Goal: Task Accomplishment & Management: Complete application form

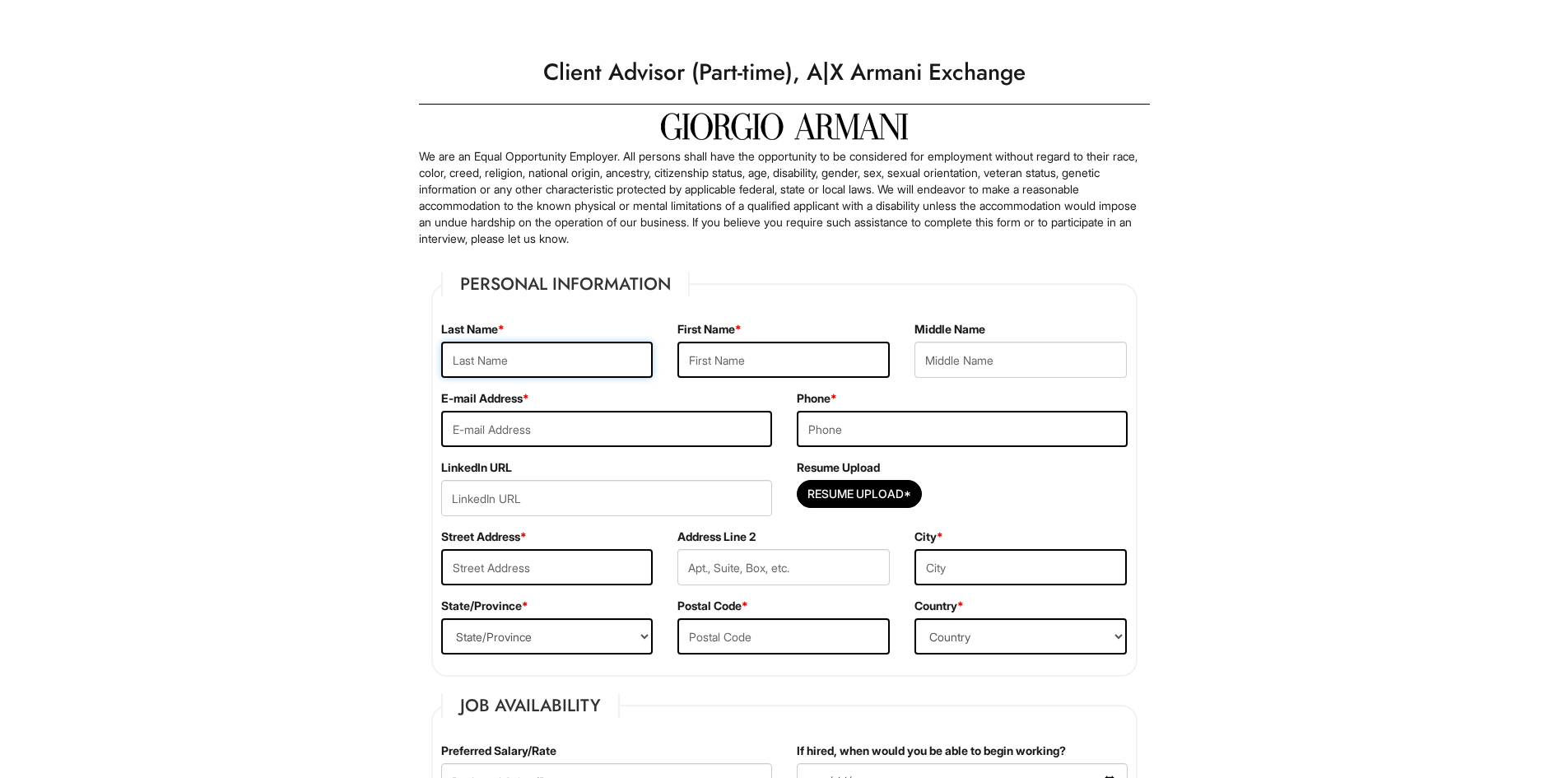
click at [546, 359] on input "text" at bounding box center [547, 359] width 212 height 36
type input "[PERSON_NAME]"
click at [547, 367] on input "[PERSON_NAME]" at bounding box center [547, 359] width 212 height 36
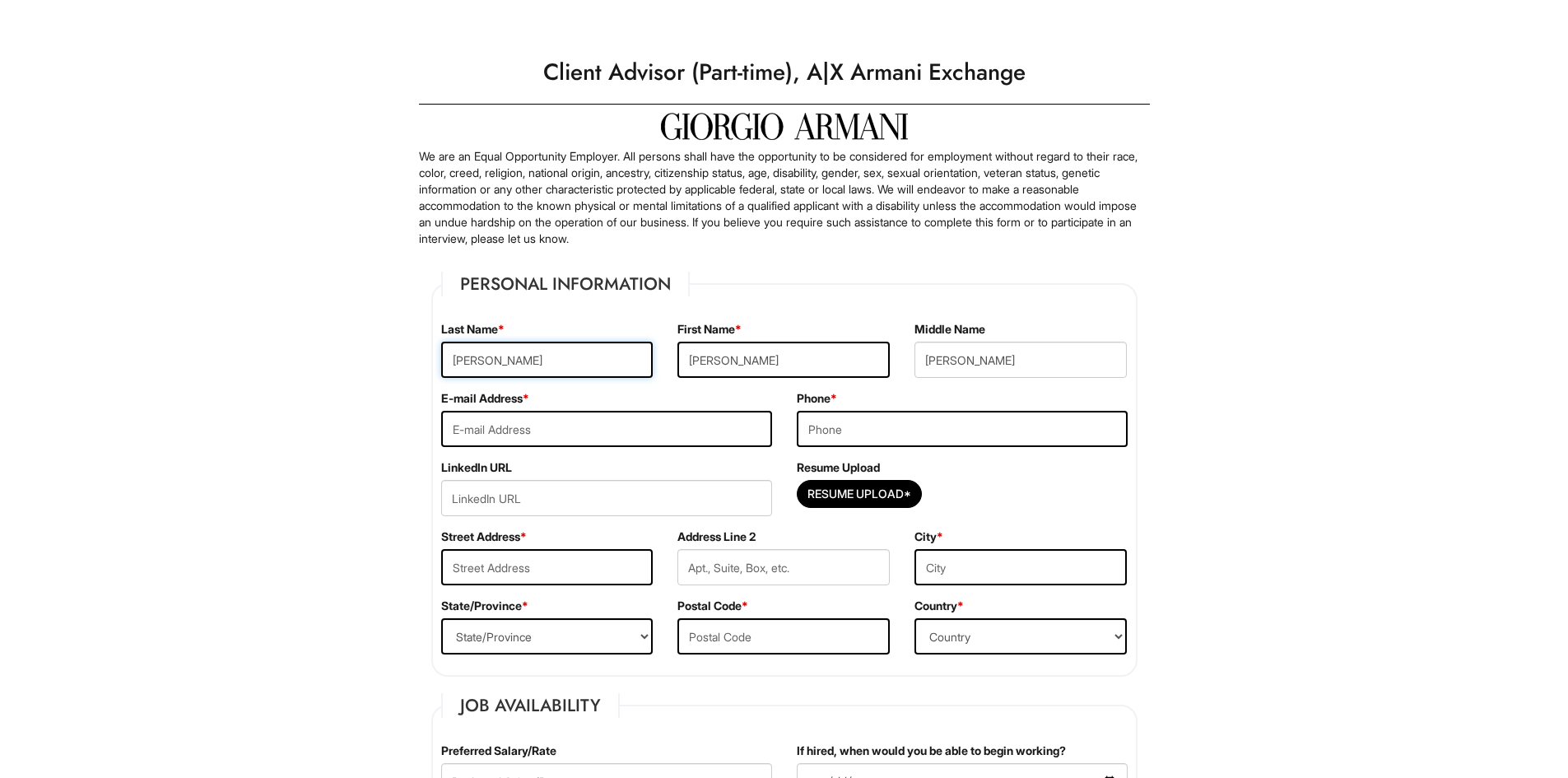
type input "[PERSON_NAME]"
type input "[EMAIL_ADDRESS][DOMAIN_NAME]"
type input "3478981436"
